Goal: Book appointment/travel/reservation

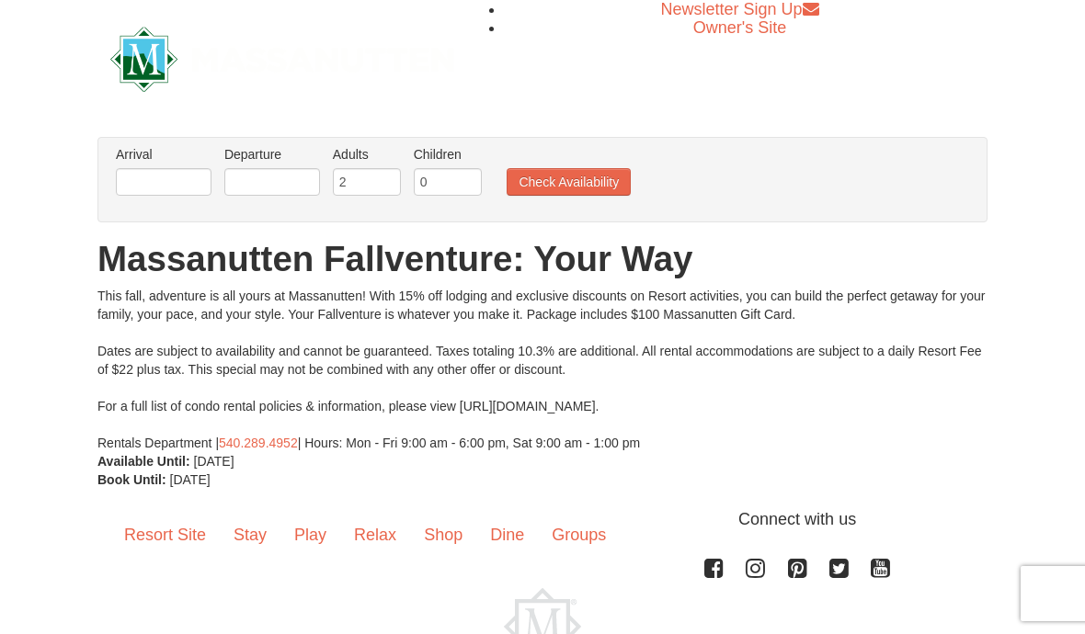
click at [155, 539] on link "Resort Site" at bounding box center [164, 535] width 109 height 57
click at [143, 182] on input "text" at bounding box center [164, 182] width 96 height 28
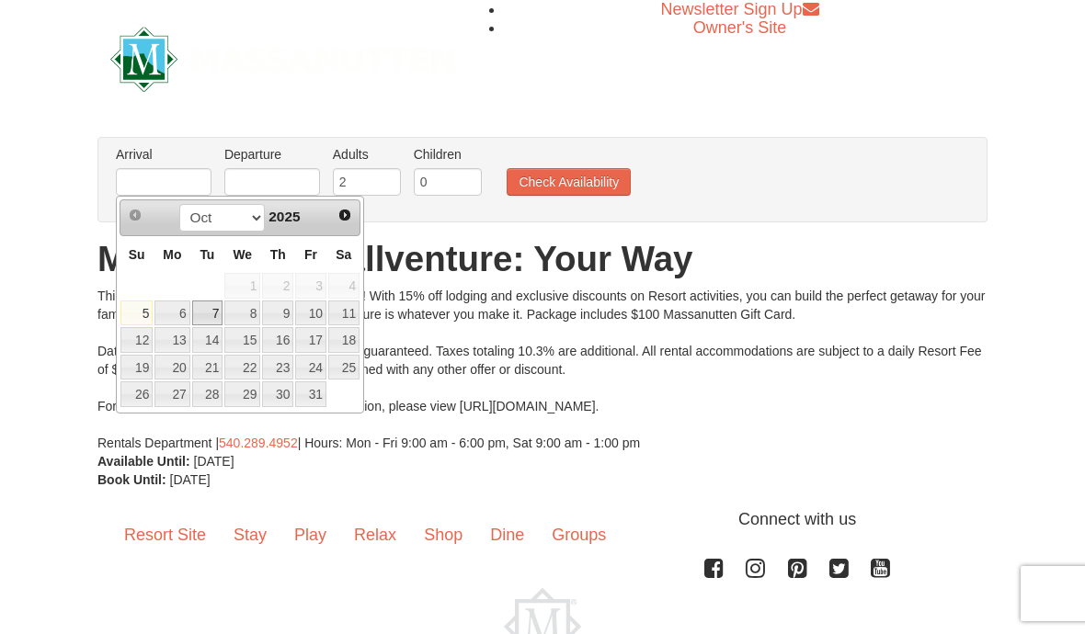
click at [215, 317] on link "7" at bounding box center [207, 314] width 31 height 26
type input "10/07/2025"
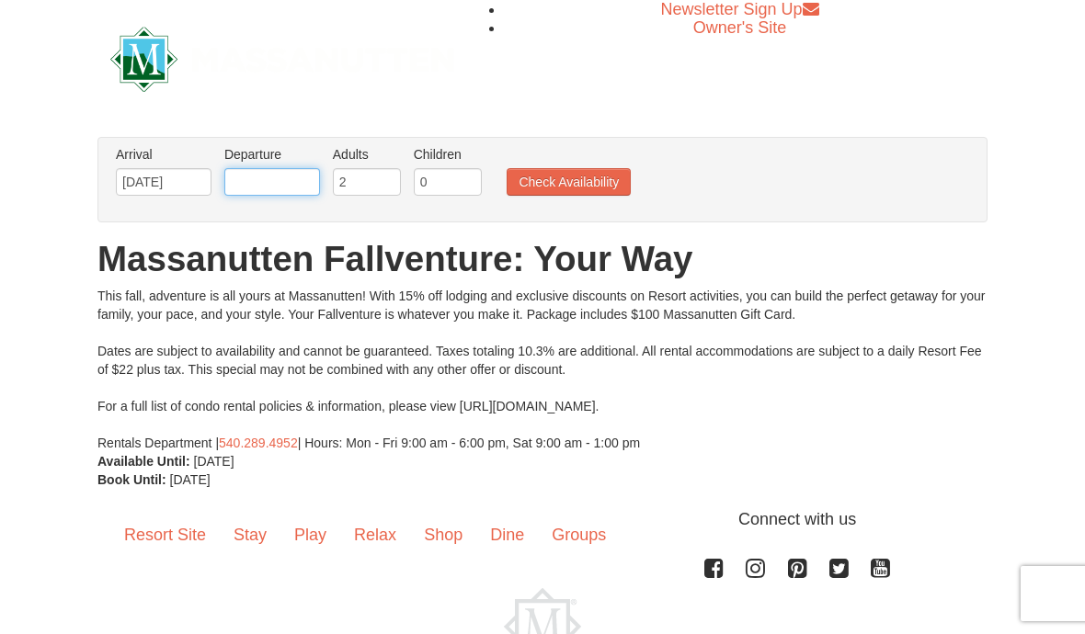
click at [295, 188] on input "text" at bounding box center [272, 182] width 96 height 28
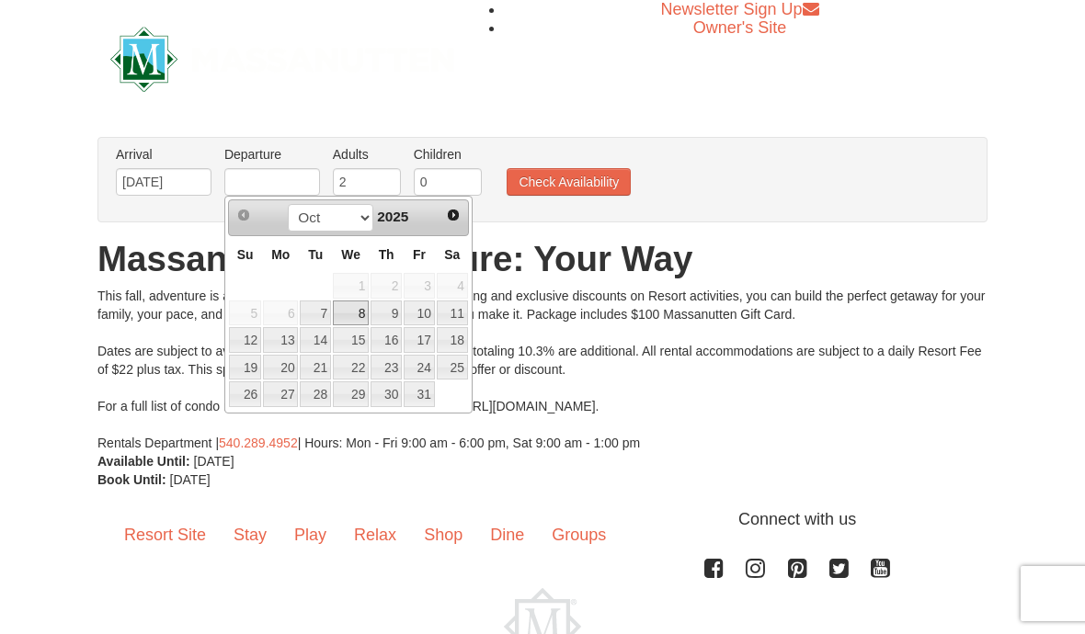
click at [360, 313] on link "8" at bounding box center [351, 314] width 36 height 26
type input "10/08/2025"
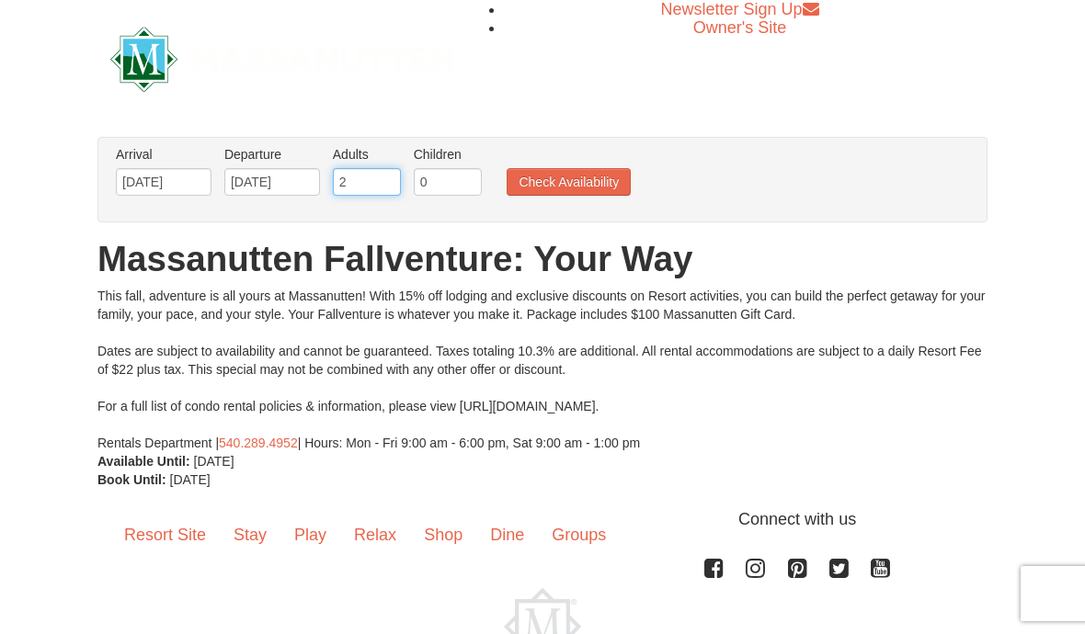
click at [370, 181] on input "2" at bounding box center [367, 182] width 68 height 28
type input "3"
click at [452, 195] on input "0" at bounding box center [448, 182] width 68 height 28
type input "2"
click at [532, 187] on button "Check Availability" at bounding box center [569, 182] width 124 height 28
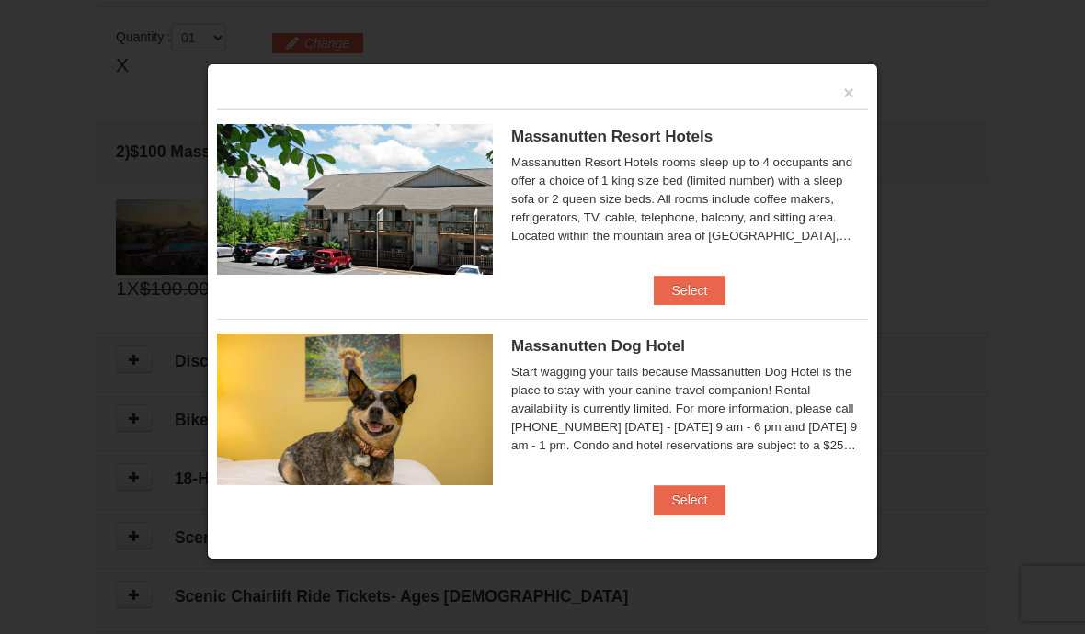
scroll to position [541, 0]
click at [669, 297] on button "Select" at bounding box center [690, 290] width 73 height 29
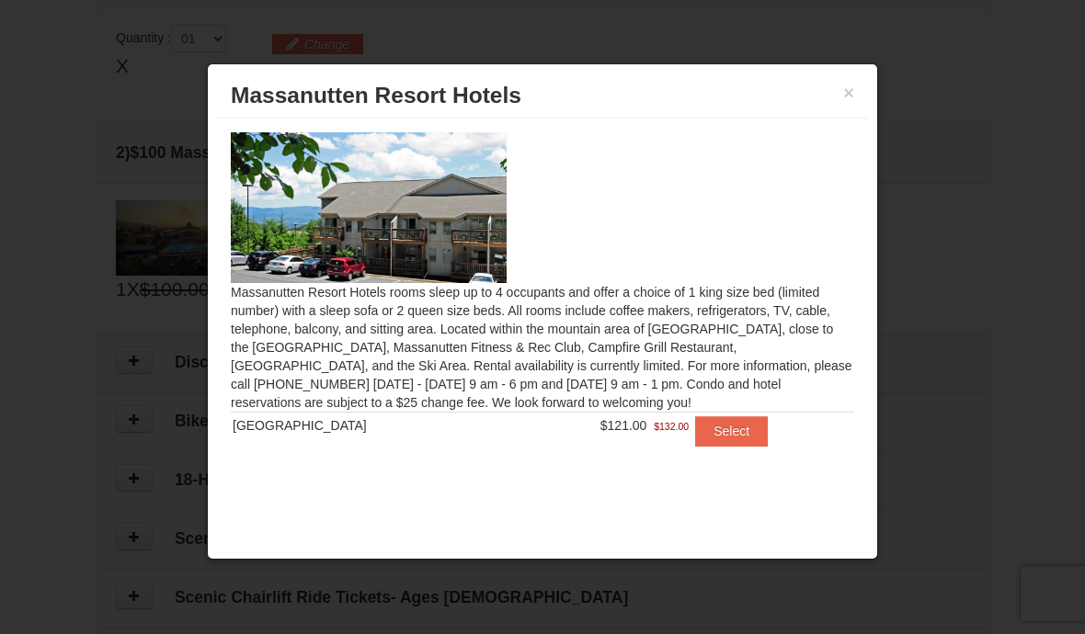
click at [848, 92] on button "×" at bounding box center [848, 93] width 11 height 18
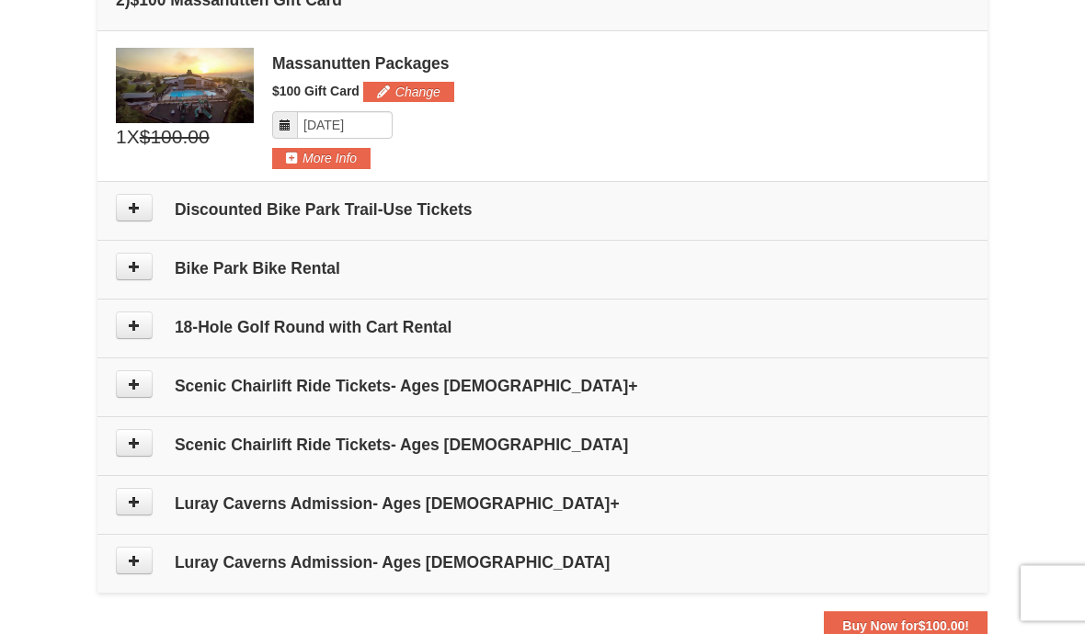
scroll to position [694, 0]
click at [133, 387] on icon at bounding box center [134, 384] width 13 height 13
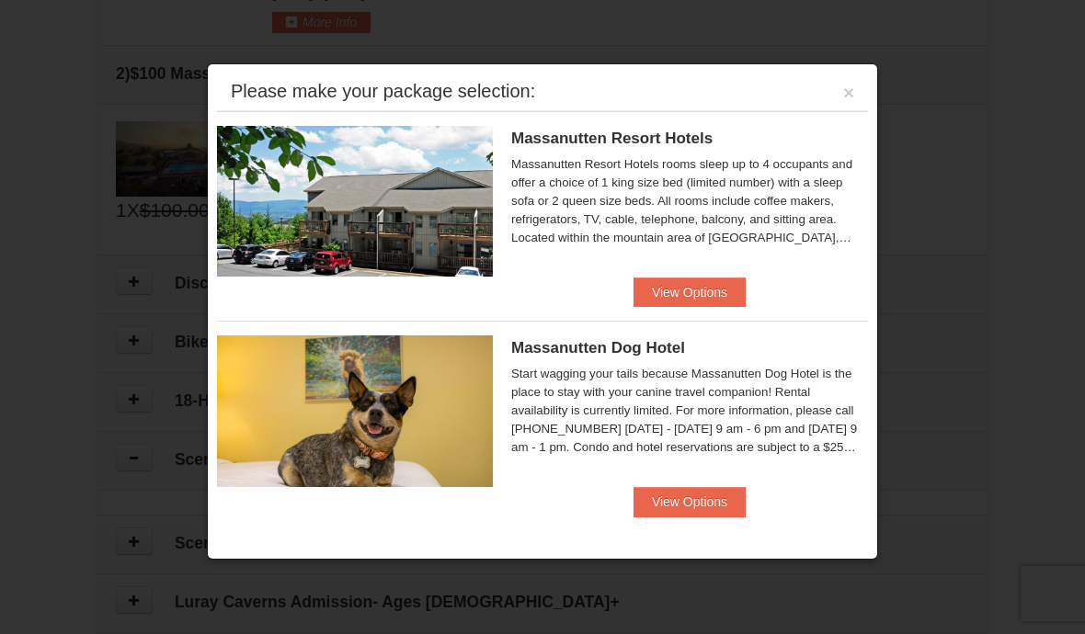
scroll to position [566, 0]
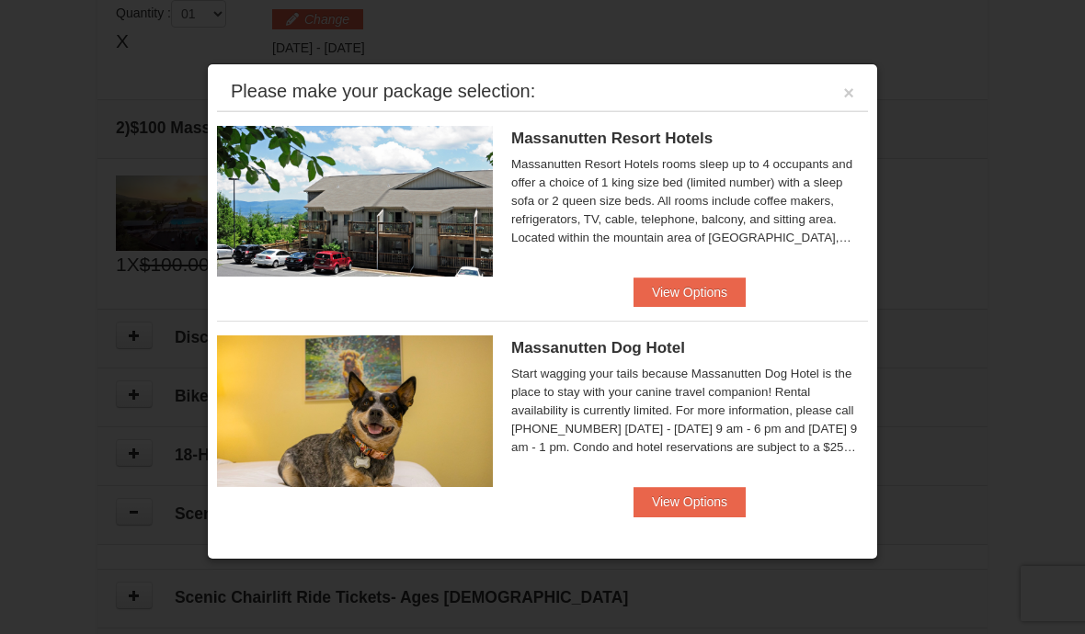
click at [849, 102] on button "×" at bounding box center [848, 93] width 11 height 18
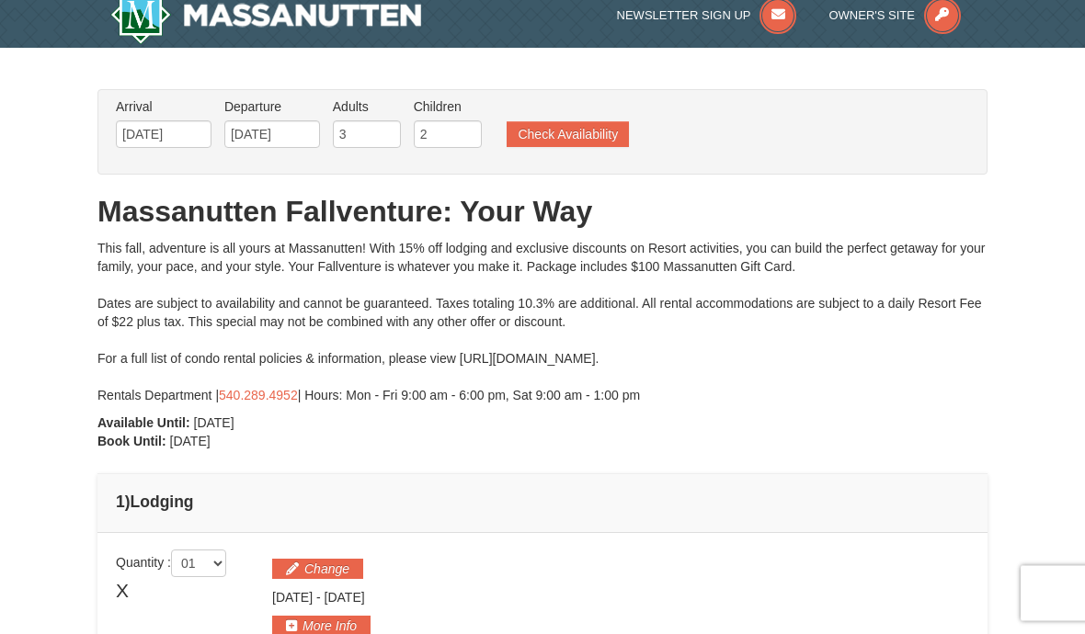
scroll to position [0, 0]
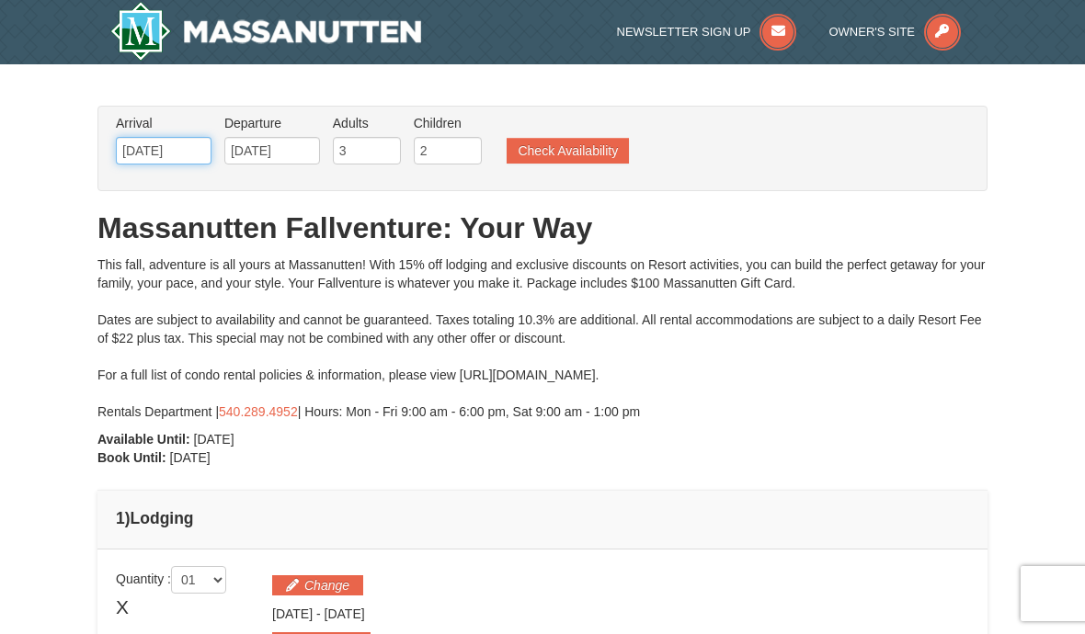
click at [185, 155] on input "10/07/2025" at bounding box center [164, 151] width 96 height 28
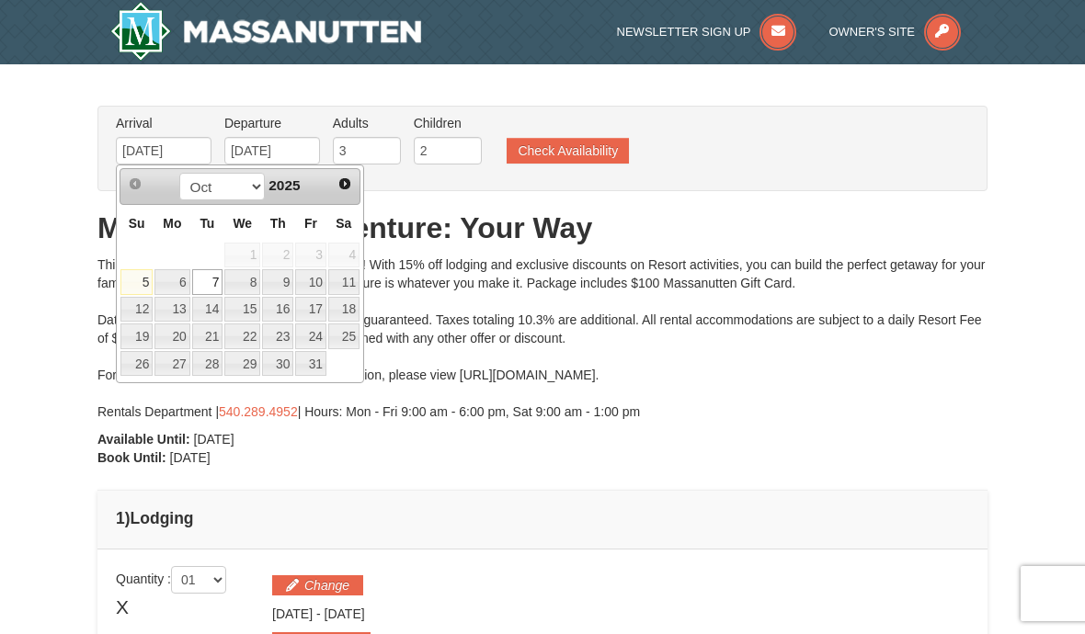
click at [317, 315] on link "17" at bounding box center [310, 310] width 31 height 26
type input "[DATE]"
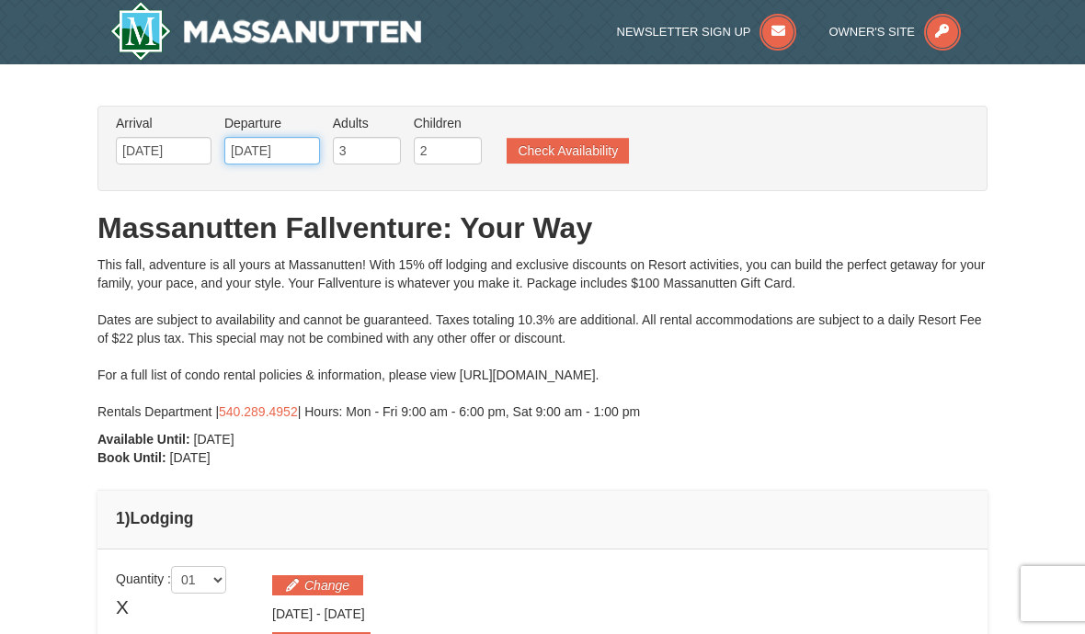
click at [278, 155] on input "[DATE]" at bounding box center [272, 151] width 96 height 28
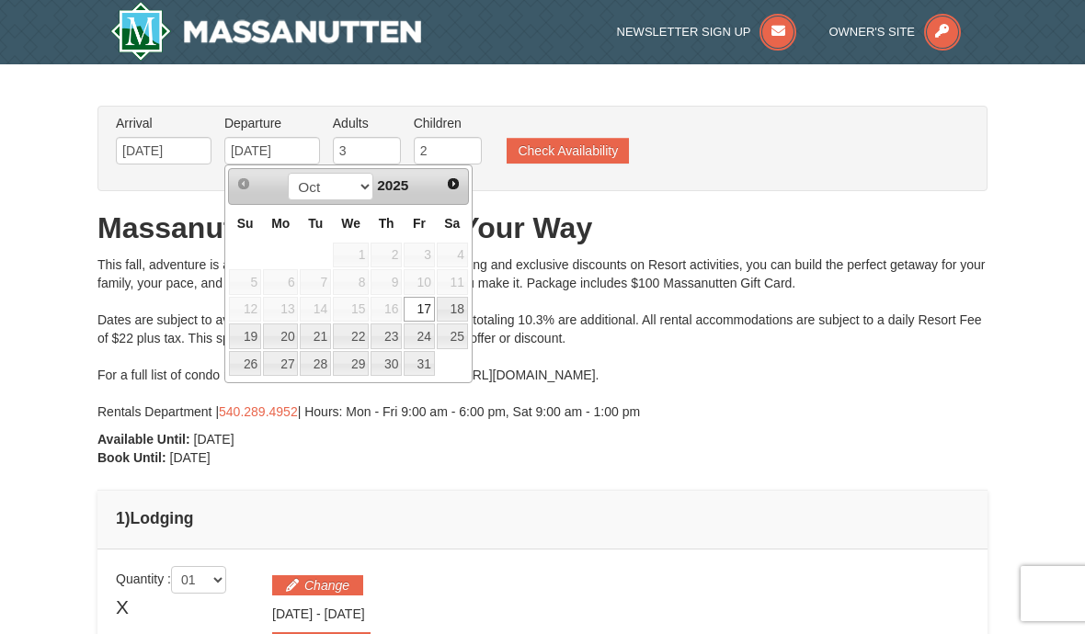
click at [248, 341] on link "19" at bounding box center [245, 337] width 32 height 26
type input "[DATE]"
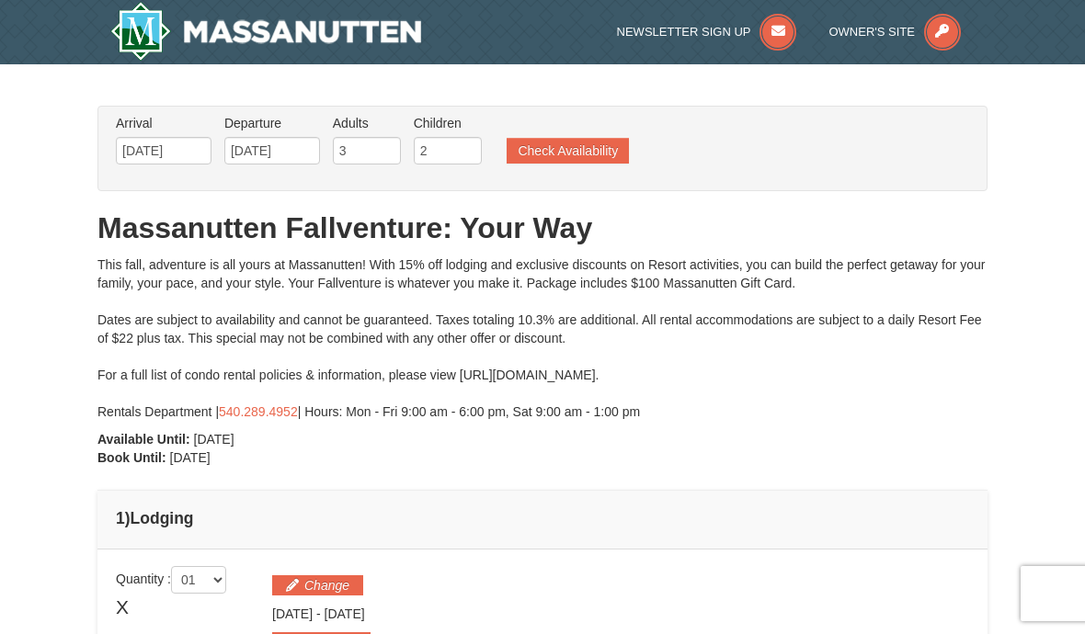
click at [541, 154] on button "Check Availability" at bounding box center [568, 151] width 122 height 26
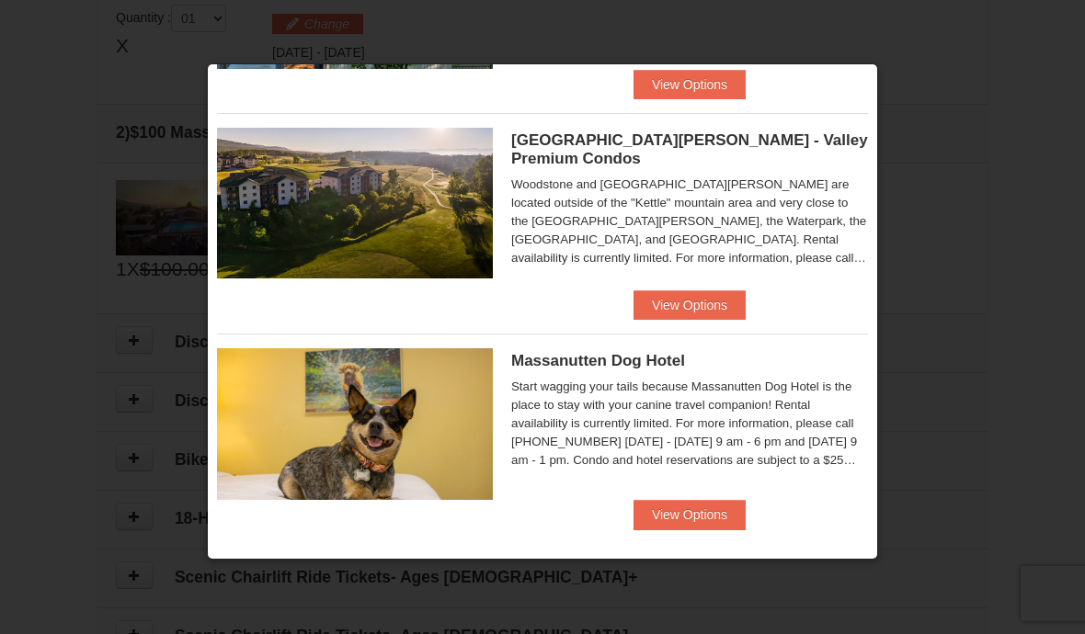
scroll to position [1047, 0]
click at [665, 291] on button "View Options" at bounding box center [689, 305] width 112 height 29
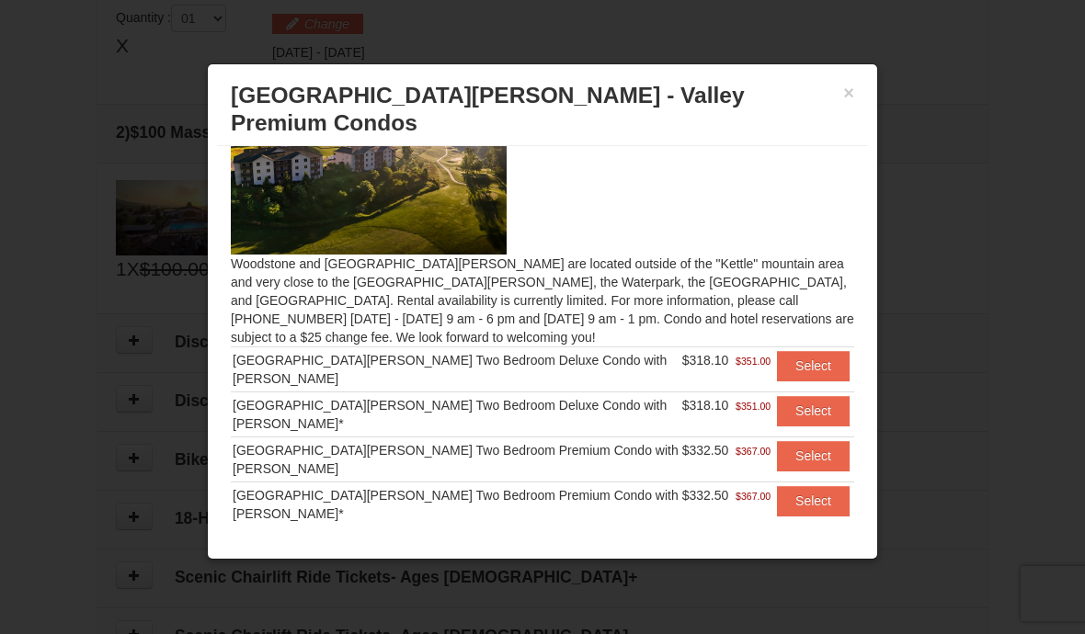
scroll to position [55, 0]
click at [849, 94] on button "×" at bounding box center [848, 93] width 11 height 18
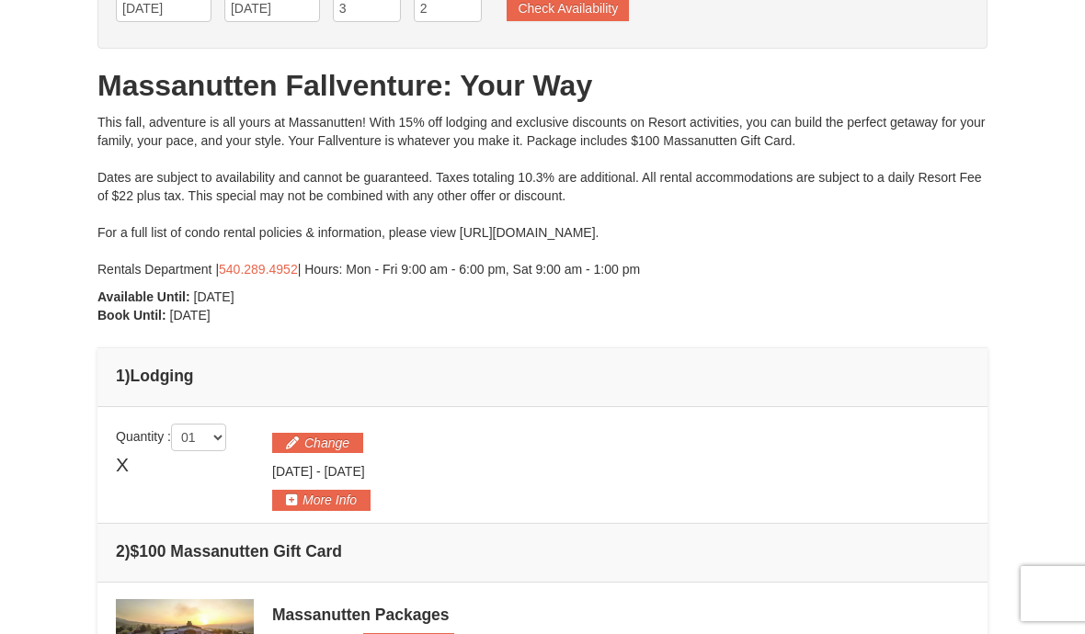
scroll to position [142, 0]
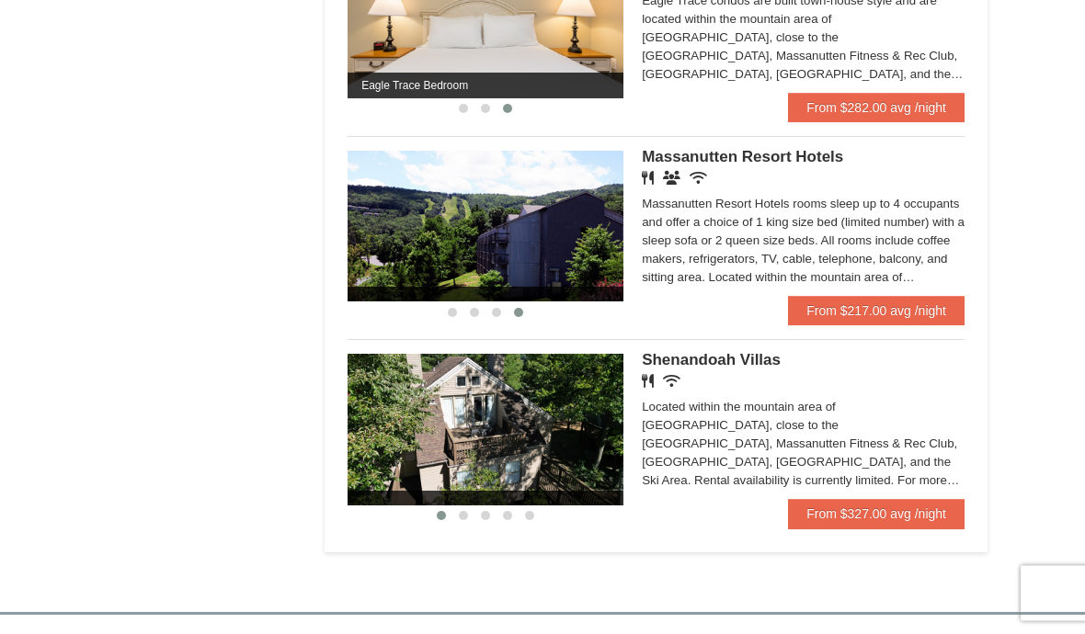
scroll to position [1054, 0]
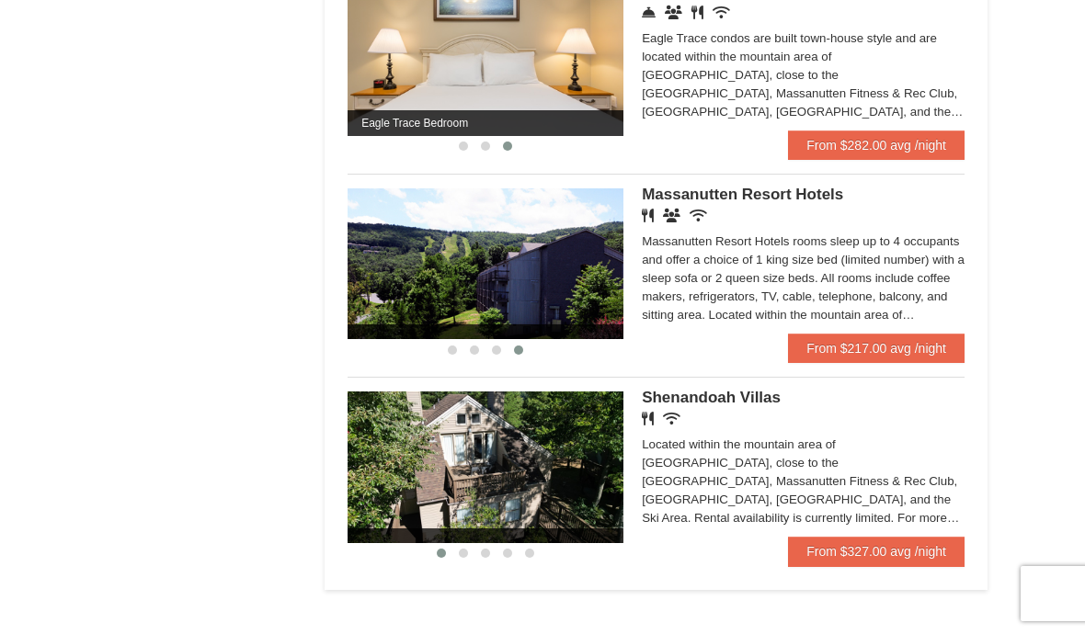
click at [798, 353] on link "From $217.00 avg /night" at bounding box center [876, 348] width 177 height 29
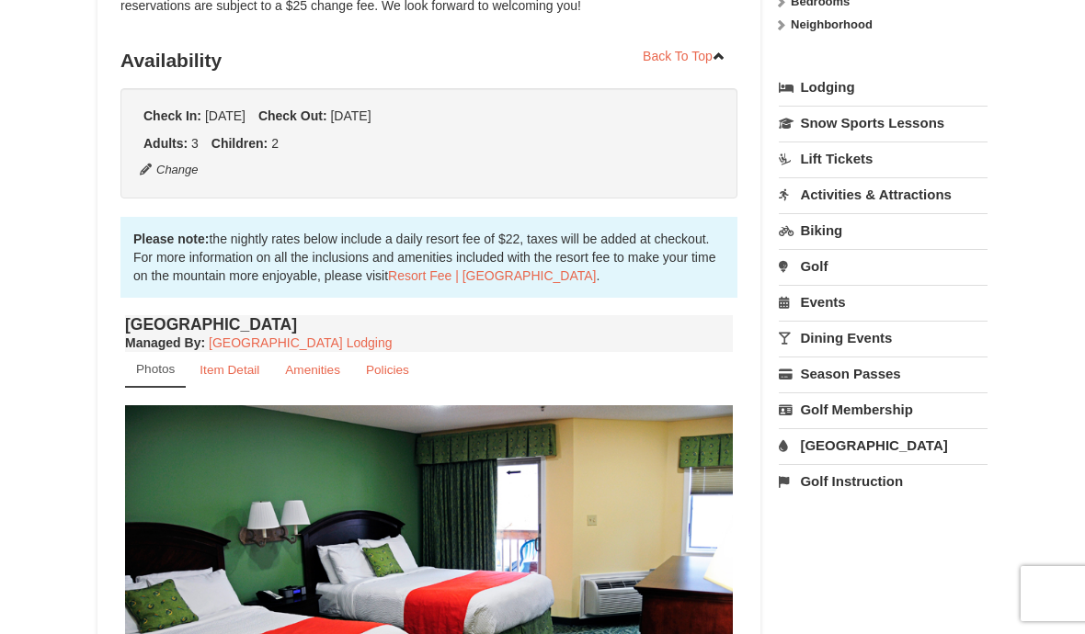
scroll to position [393, 0]
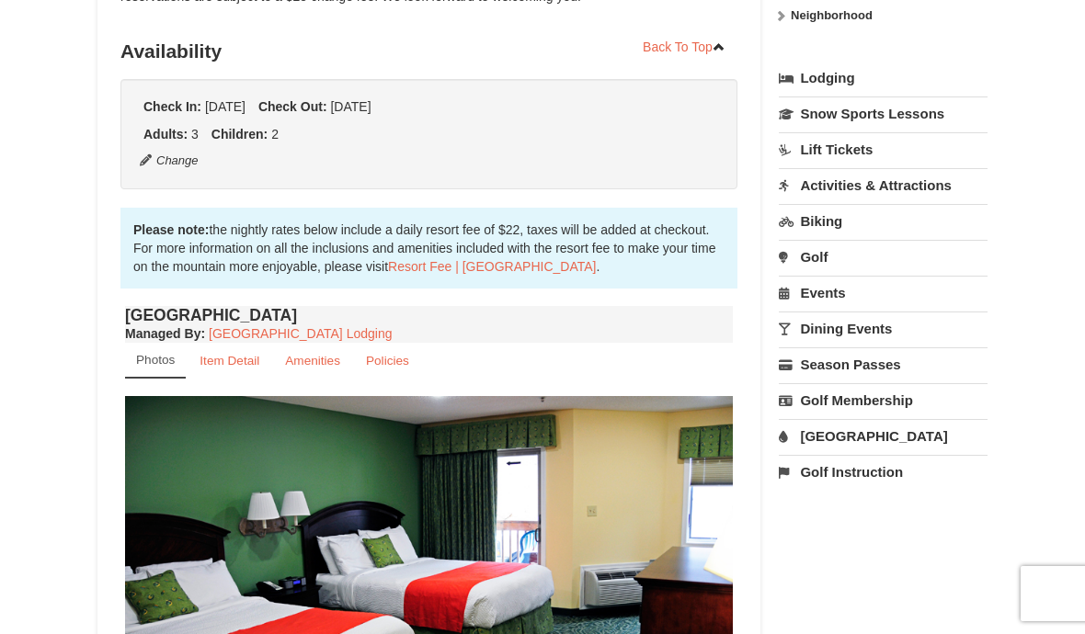
click at [816, 330] on link "Dining Events" at bounding box center [883, 329] width 209 height 34
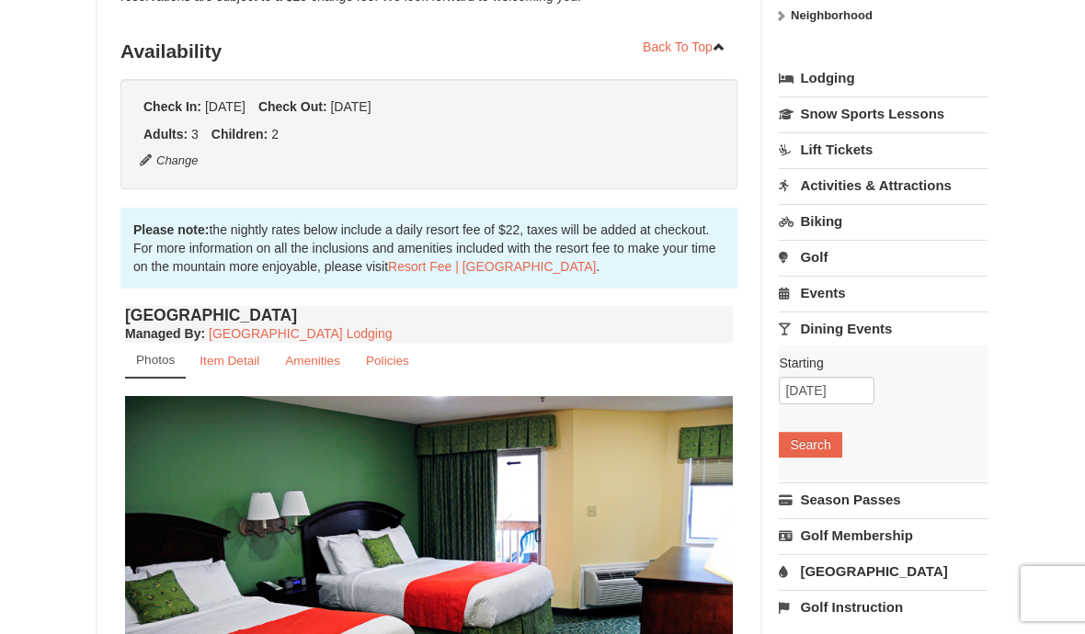
click at [797, 447] on button "Search" at bounding box center [810, 445] width 63 height 26
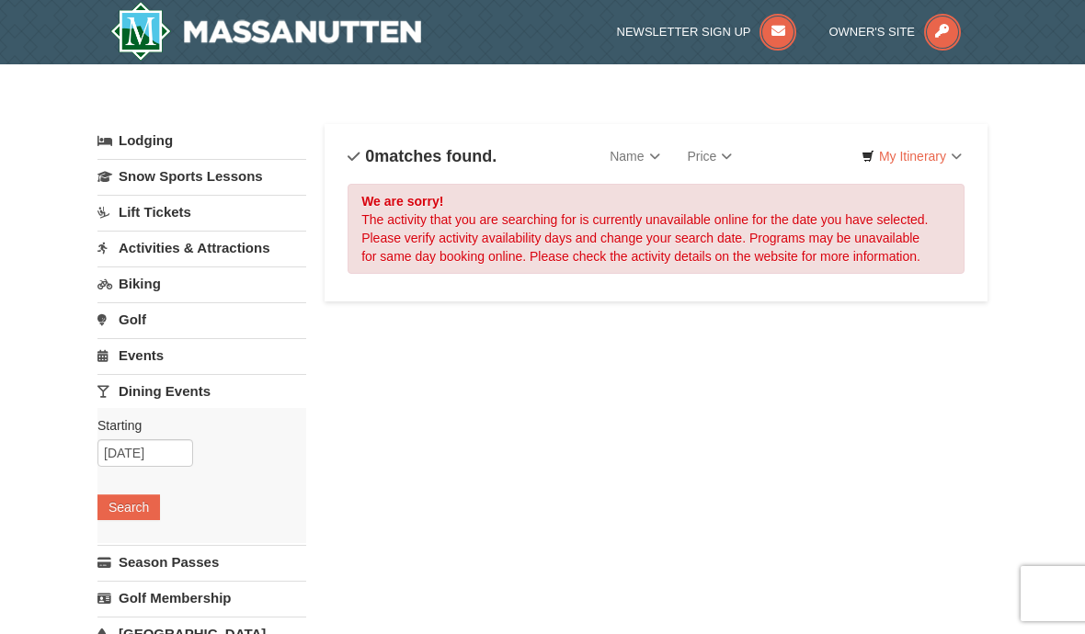
click at [199, 38] on img at bounding box center [265, 31] width 311 height 59
